Goal: Use online tool/utility

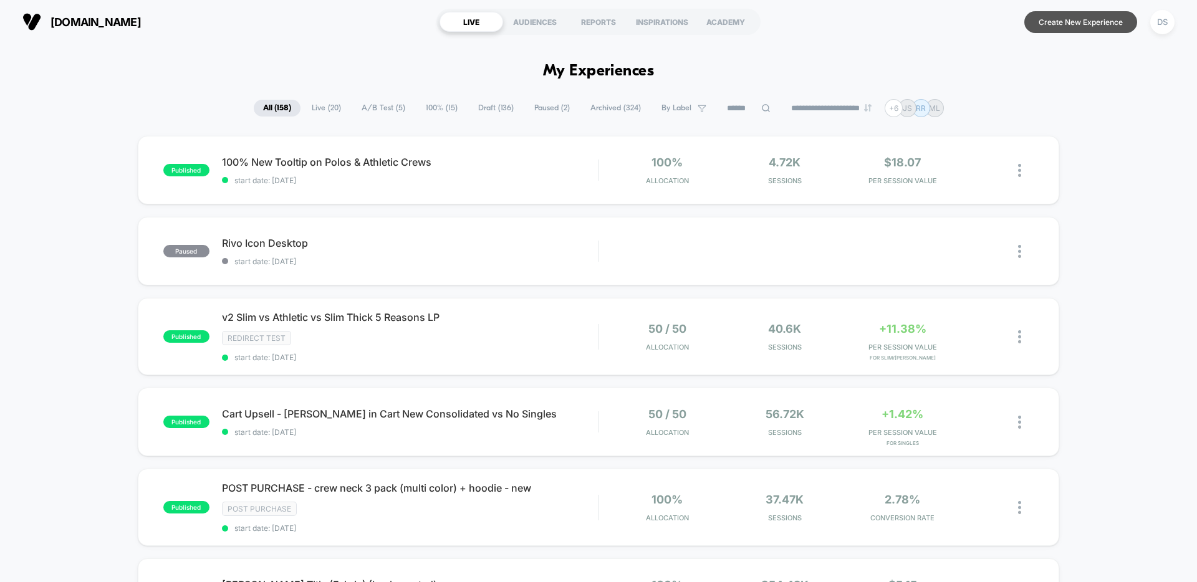
click at [1065, 16] on button "Create New Experience" at bounding box center [1081, 22] width 113 height 22
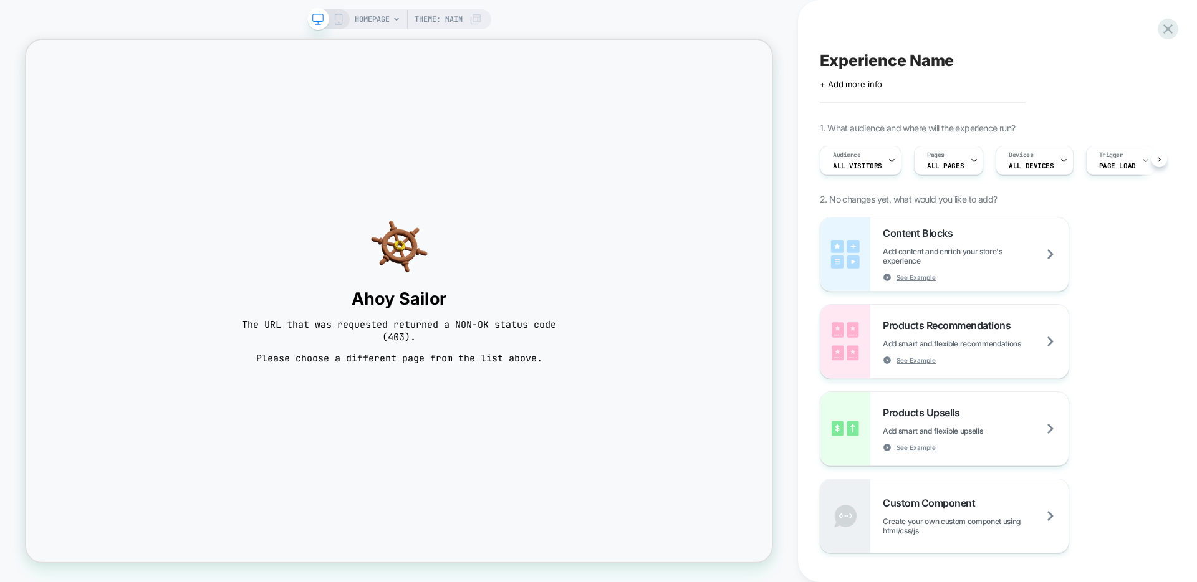
scroll to position [0, 1]
click at [382, 20] on span "HOMEPAGE" at bounding box center [372, 19] width 35 height 20
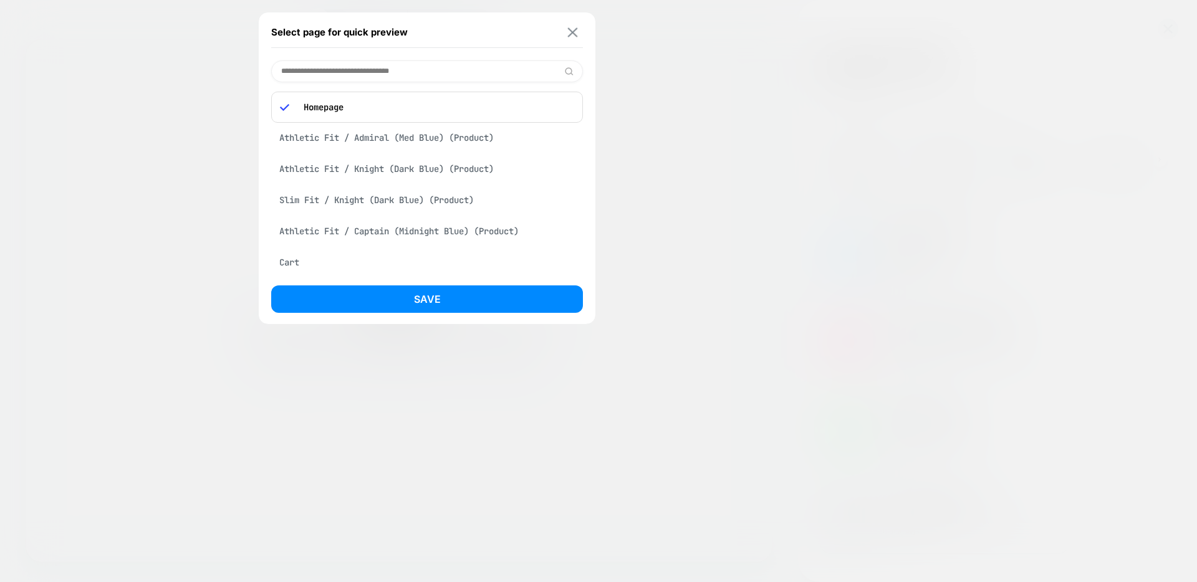
click at [576, 34] on img at bounding box center [573, 31] width 10 height 9
